Goal: Information Seeking & Learning: Learn about a topic

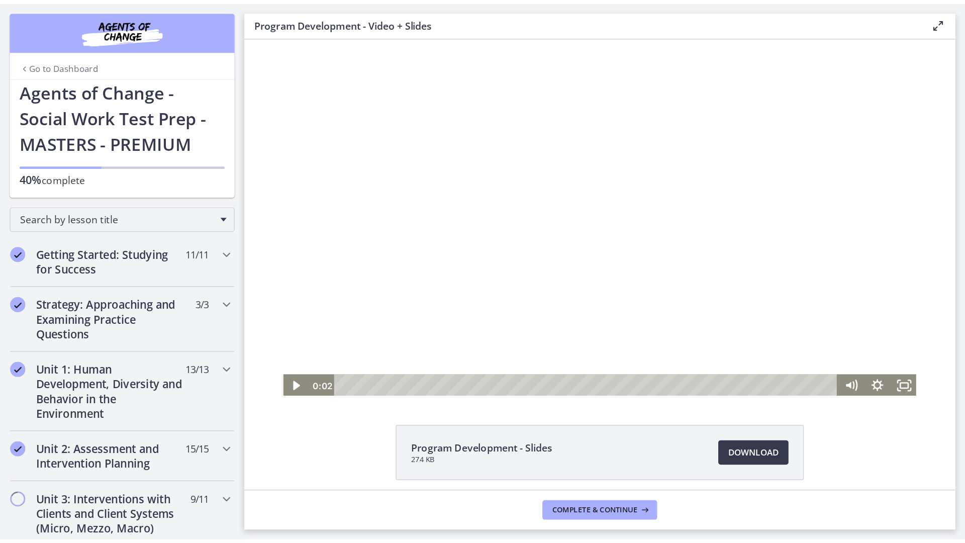
scroll to position [419, 0]
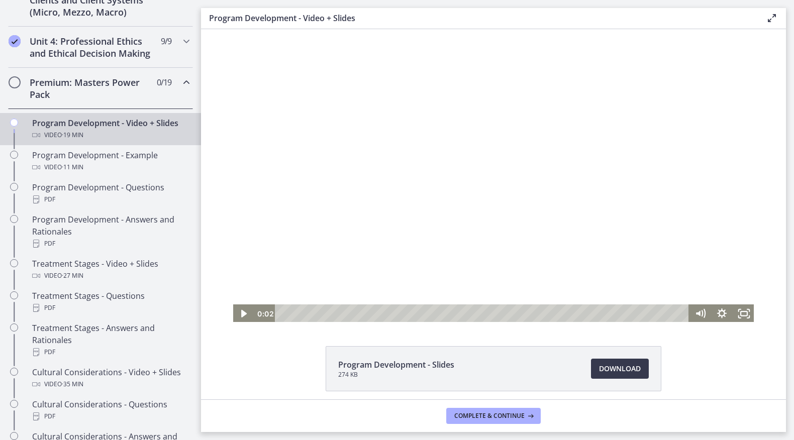
click at [555, 250] on div at bounding box center [493, 176] width 523 height 294
click at [749, 315] on icon "Fullscreen" at bounding box center [744, 314] width 22 height 19
click at [736, 379] on div "Program Development - Slides 274 KB Download Opens in a new window" at bounding box center [493, 392] width 585 height 93
click at [747, 313] on icon "Fullscreen" at bounding box center [744, 314] width 22 height 19
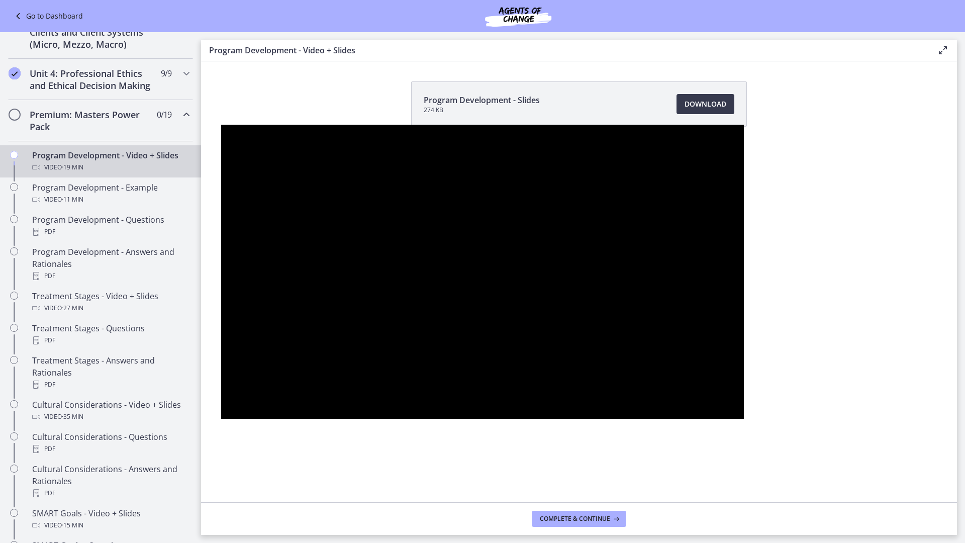
click at [718, 397] on button "Unfullscreen" at bounding box center [731, 408] width 26 height 22
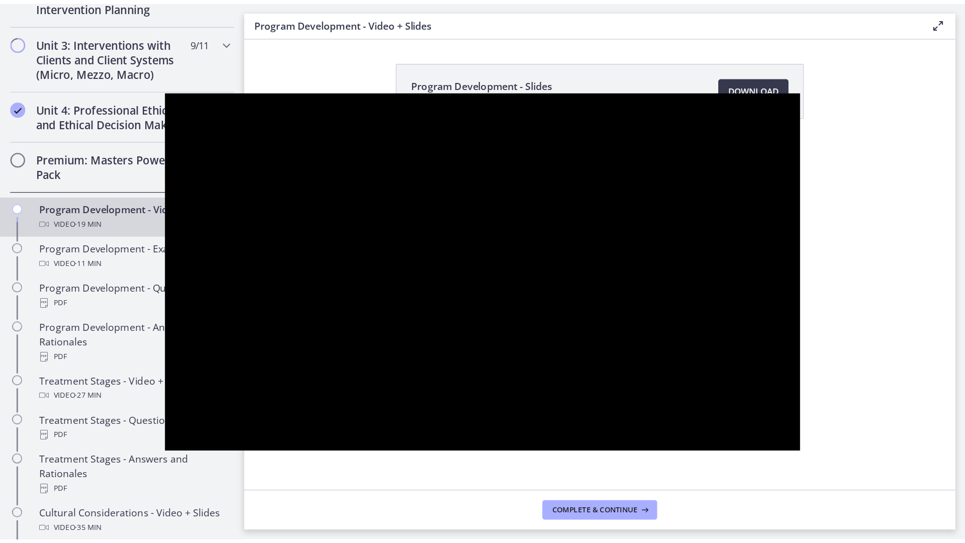
scroll to position [419, 0]
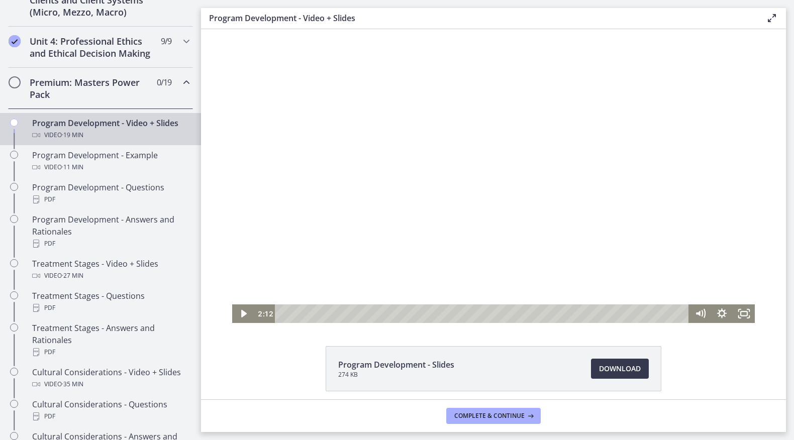
click at [469, 124] on div at bounding box center [493, 176] width 523 height 294
click at [736, 314] on icon "Fullscreen" at bounding box center [744, 314] width 26 height 22
click at [745, 316] on rect "Fullscreen" at bounding box center [744, 313] width 8 height 5
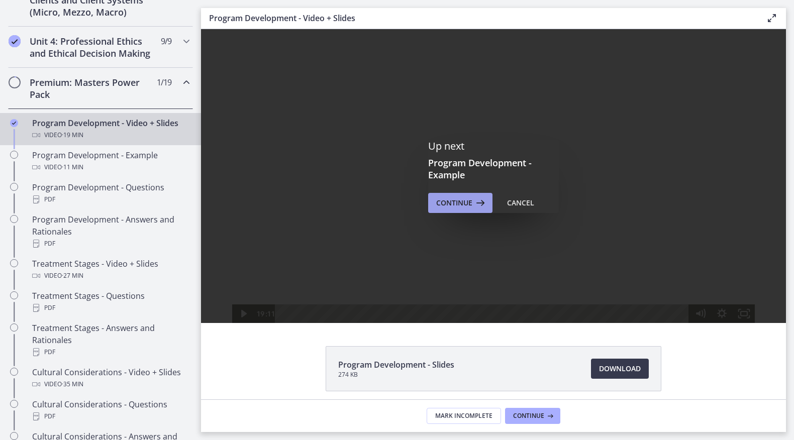
click at [438, 215] on div "Up next Program Development - Example Continue Cancel" at bounding box center [493, 176] width 585 height 294
click at [438, 210] on button "Continue" at bounding box center [460, 203] width 64 height 20
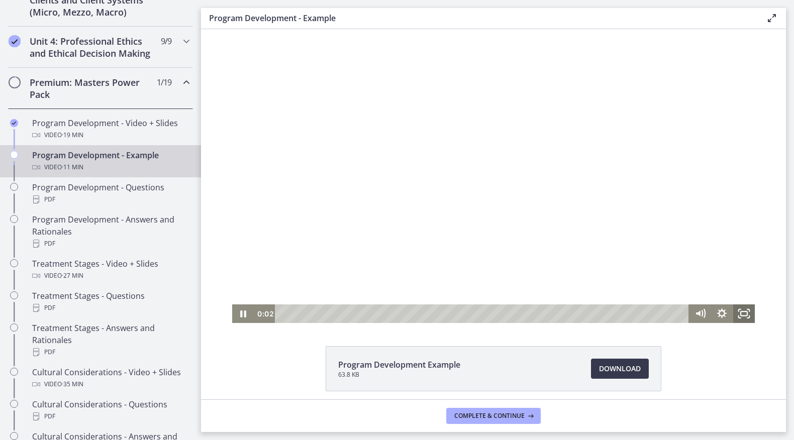
click at [742, 315] on icon "Fullscreen" at bounding box center [744, 314] width 22 height 19
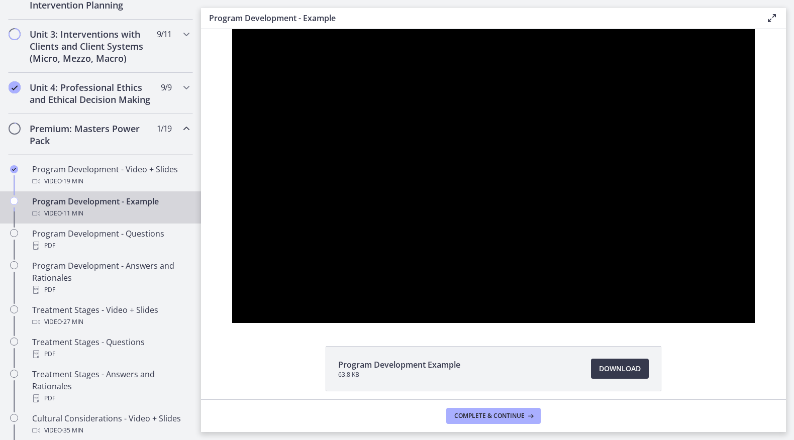
scroll to position [419, 0]
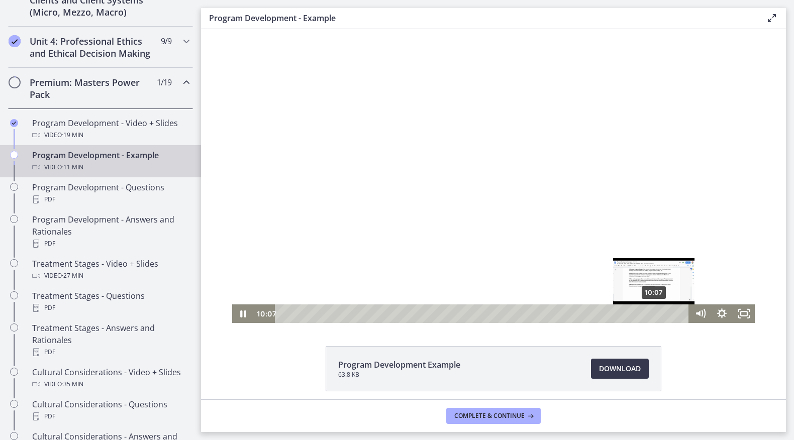
click at [655, 313] on div "10:07" at bounding box center [483, 314] width 401 height 19
click at [673, 313] on div "10:36" at bounding box center [483, 314] width 401 height 19
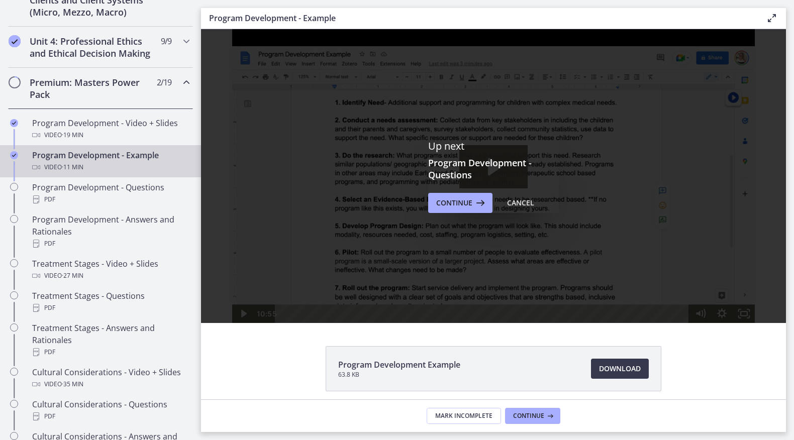
scroll to position [0, 0]
click at [441, 210] on button "Continue" at bounding box center [460, 203] width 64 height 20
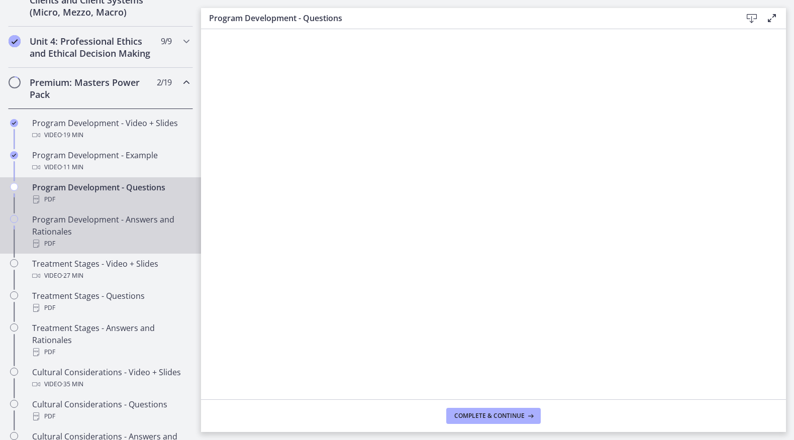
click at [132, 246] on div "PDF" at bounding box center [110, 244] width 157 height 12
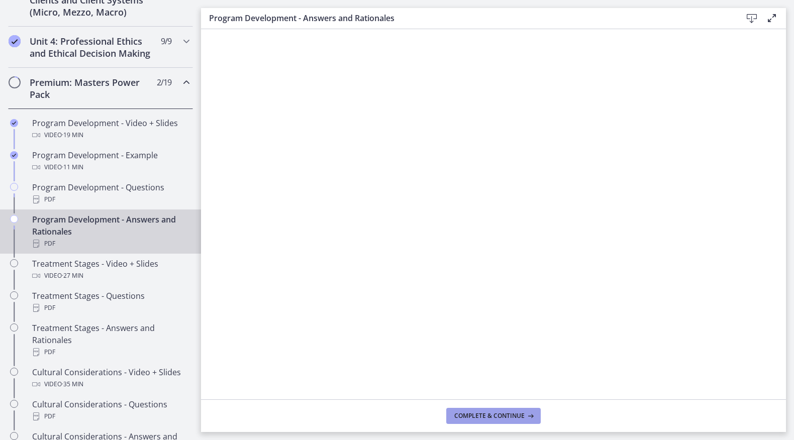
click at [483, 414] on span "Complete & continue" at bounding box center [489, 416] width 70 height 8
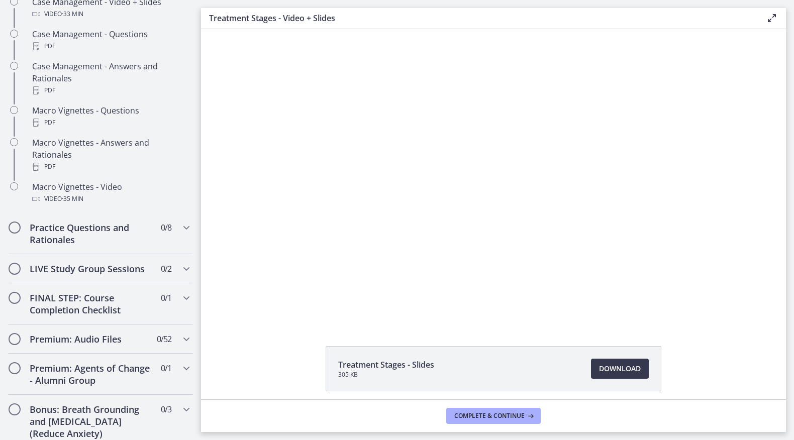
scroll to position [1001, 0]
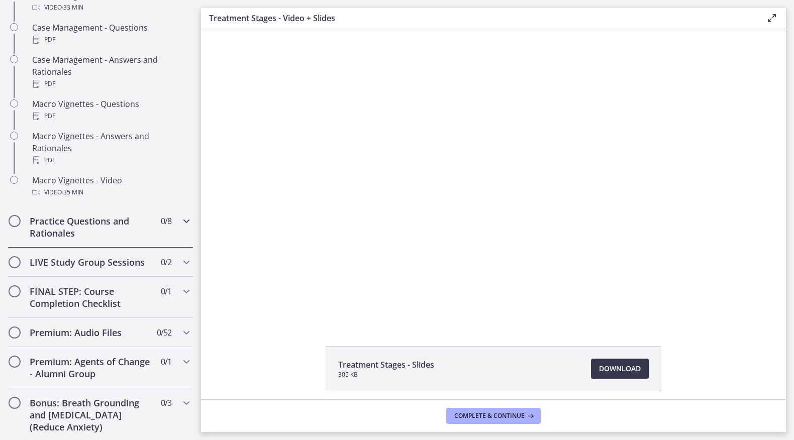
click at [185, 215] on icon "Chapters" at bounding box center [186, 221] width 12 height 12
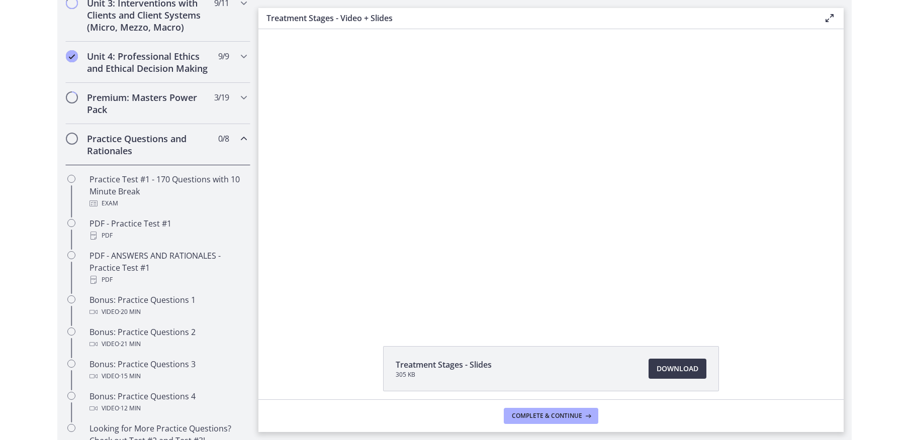
scroll to position [253, 0]
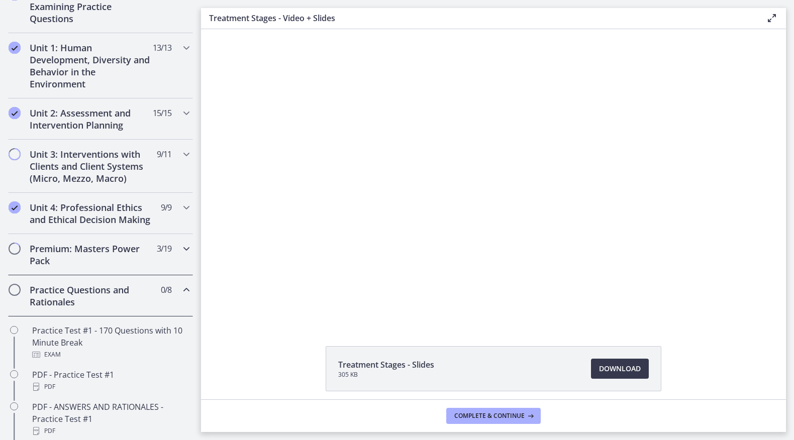
drag, startPoint x: 184, startPoint y: 245, endPoint x: 182, endPoint y: 236, distance: 9.4
click at [183, 245] on icon "Chapters" at bounding box center [186, 249] width 12 height 12
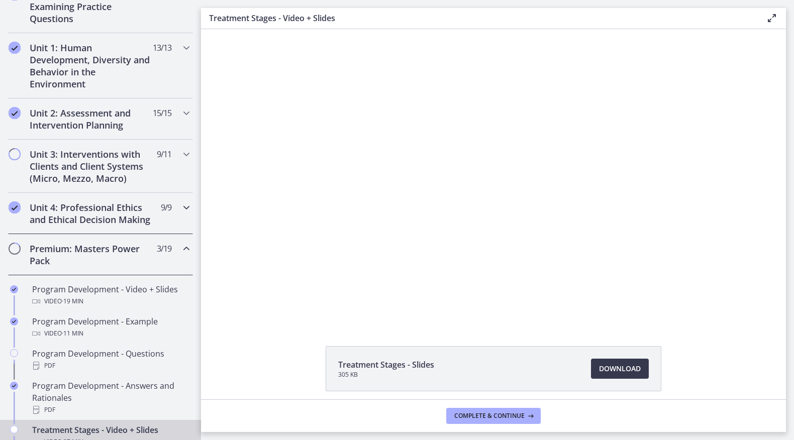
click at [184, 209] on icon "Chapters" at bounding box center [186, 208] width 12 height 12
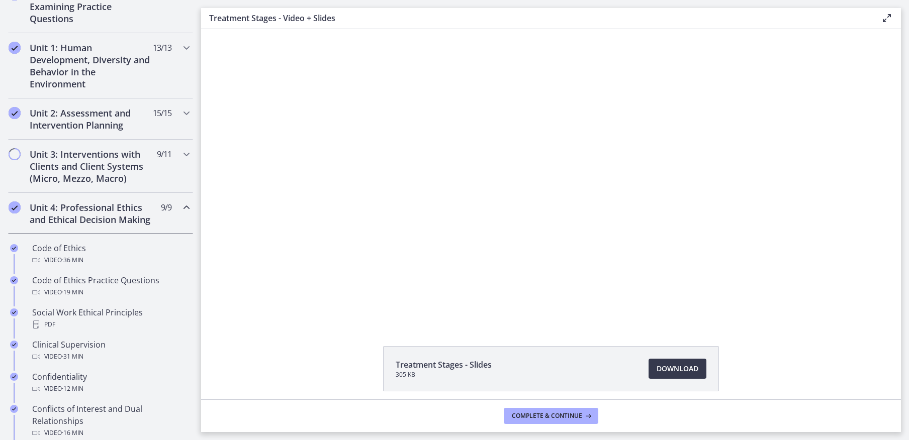
click at [794, 217] on div "Click for sound @keyframes VOLUME_SMALL_WAVE_FLASH { 0% { opacity: 0; } 33% { o…" at bounding box center [551, 176] width 700 height 294
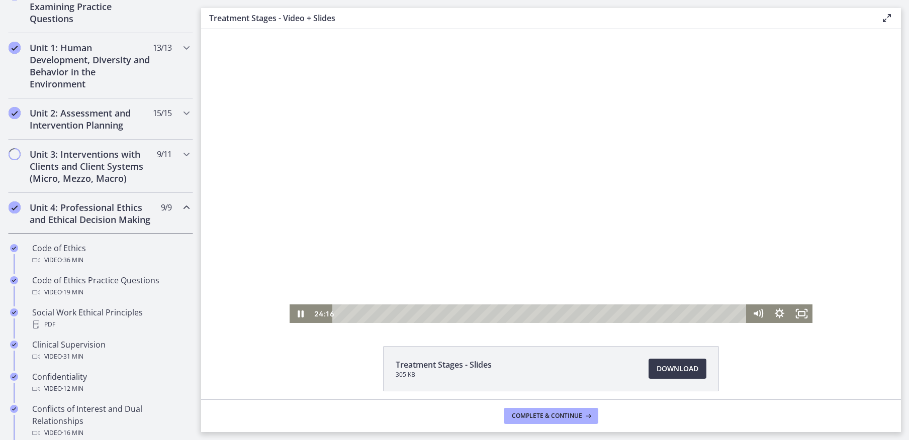
click at [456, 238] on div at bounding box center [551, 176] width 523 height 294
click at [605, 256] on div at bounding box center [551, 176] width 523 height 294
click at [729, 268] on div at bounding box center [551, 176] width 523 height 294
click at [734, 269] on div at bounding box center [551, 176] width 523 height 294
click at [706, 311] on div "24:41" at bounding box center [540, 314] width 401 height 19
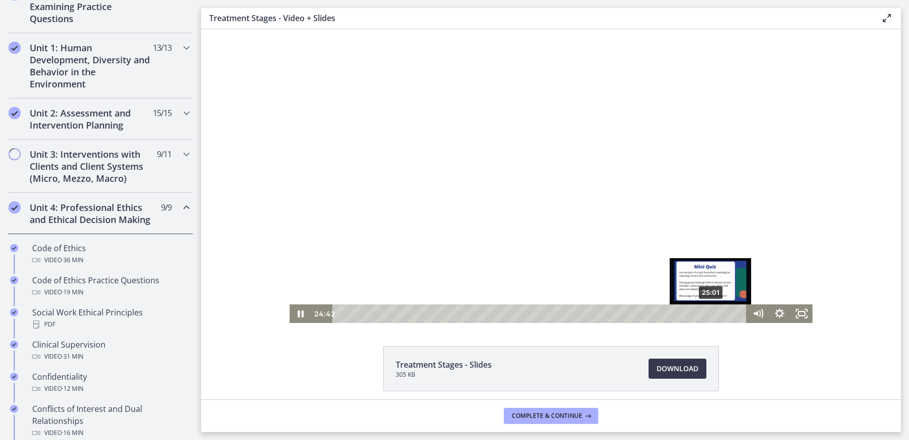
click at [713, 313] on div "25:01" at bounding box center [540, 314] width 401 height 19
click at [710, 313] on div "Playbar" at bounding box center [713, 314] width 6 height 6
click at [708, 313] on div "Playbar" at bounding box center [707, 314] width 6 height 6
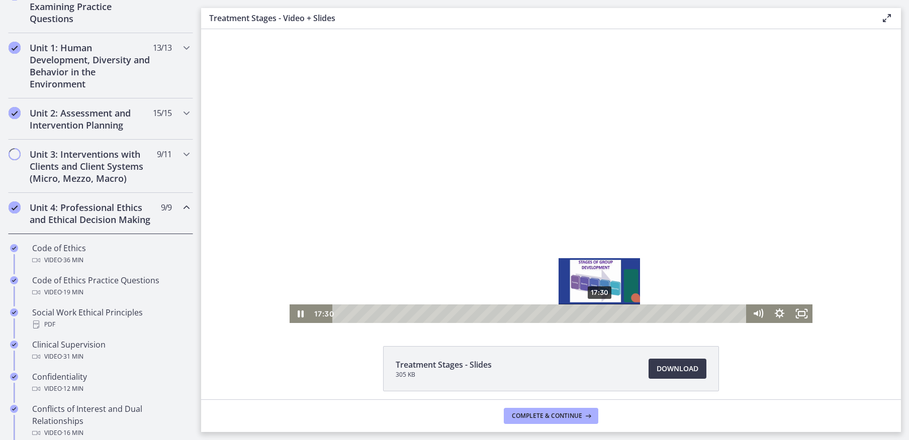
click at [600, 311] on div "17:30" at bounding box center [540, 314] width 401 height 19
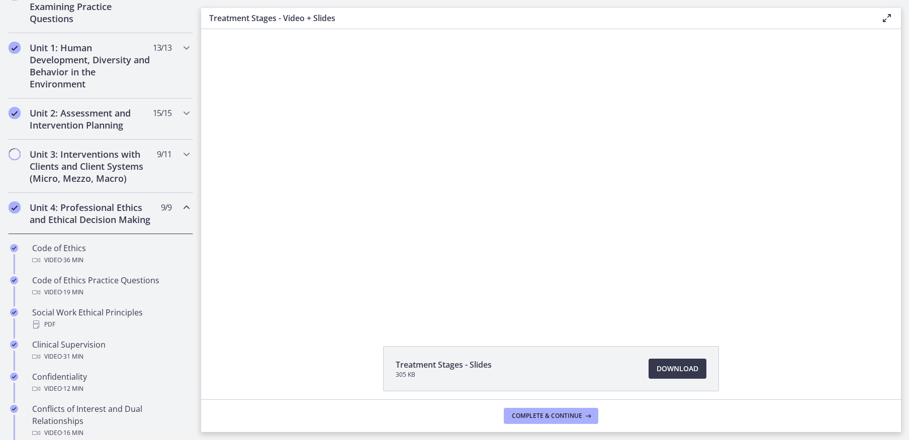
click at [506, 338] on div "Treatment Stages - Slides 305 KB Download Opens in a new window" at bounding box center [551, 214] width 700 height 370
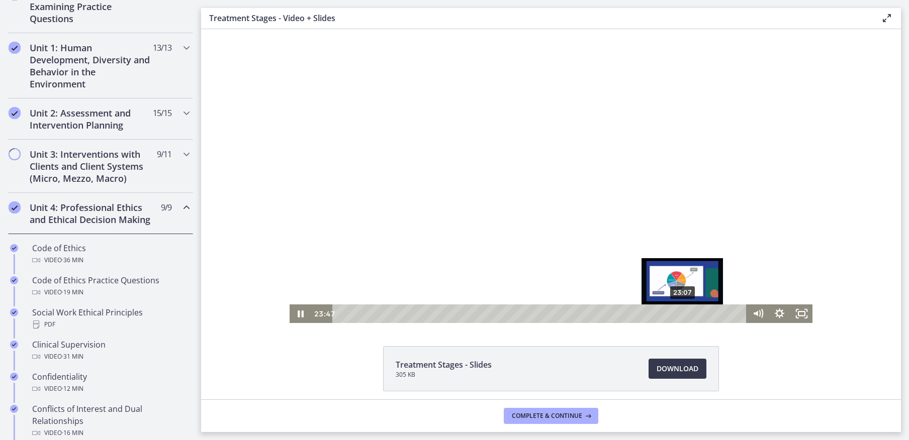
click at [683, 316] on div "23:07" at bounding box center [540, 314] width 401 height 19
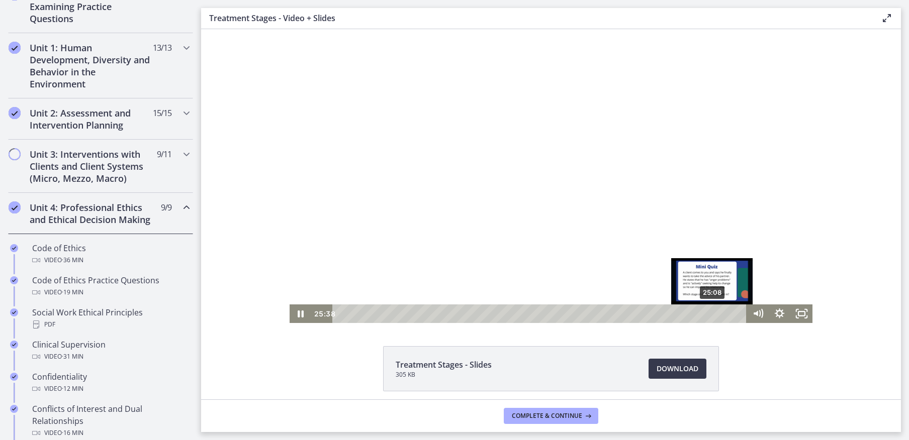
click at [713, 310] on div "25:08" at bounding box center [540, 314] width 401 height 19
click at [725, 255] on div at bounding box center [551, 176] width 523 height 294
click at [723, 256] on div at bounding box center [551, 176] width 523 height 294
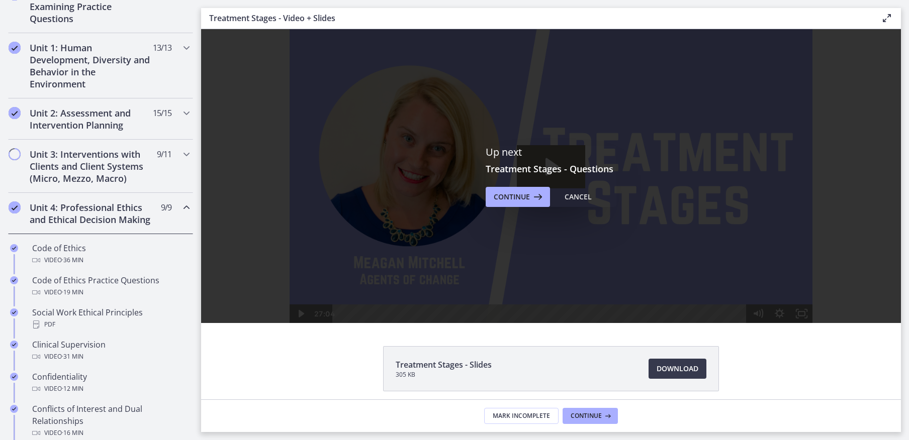
scroll to position [0, 0]
click at [522, 188] on button "Continue" at bounding box center [518, 197] width 64 height 20
